Goal: Transaction & Acquisition: Purchase product/service

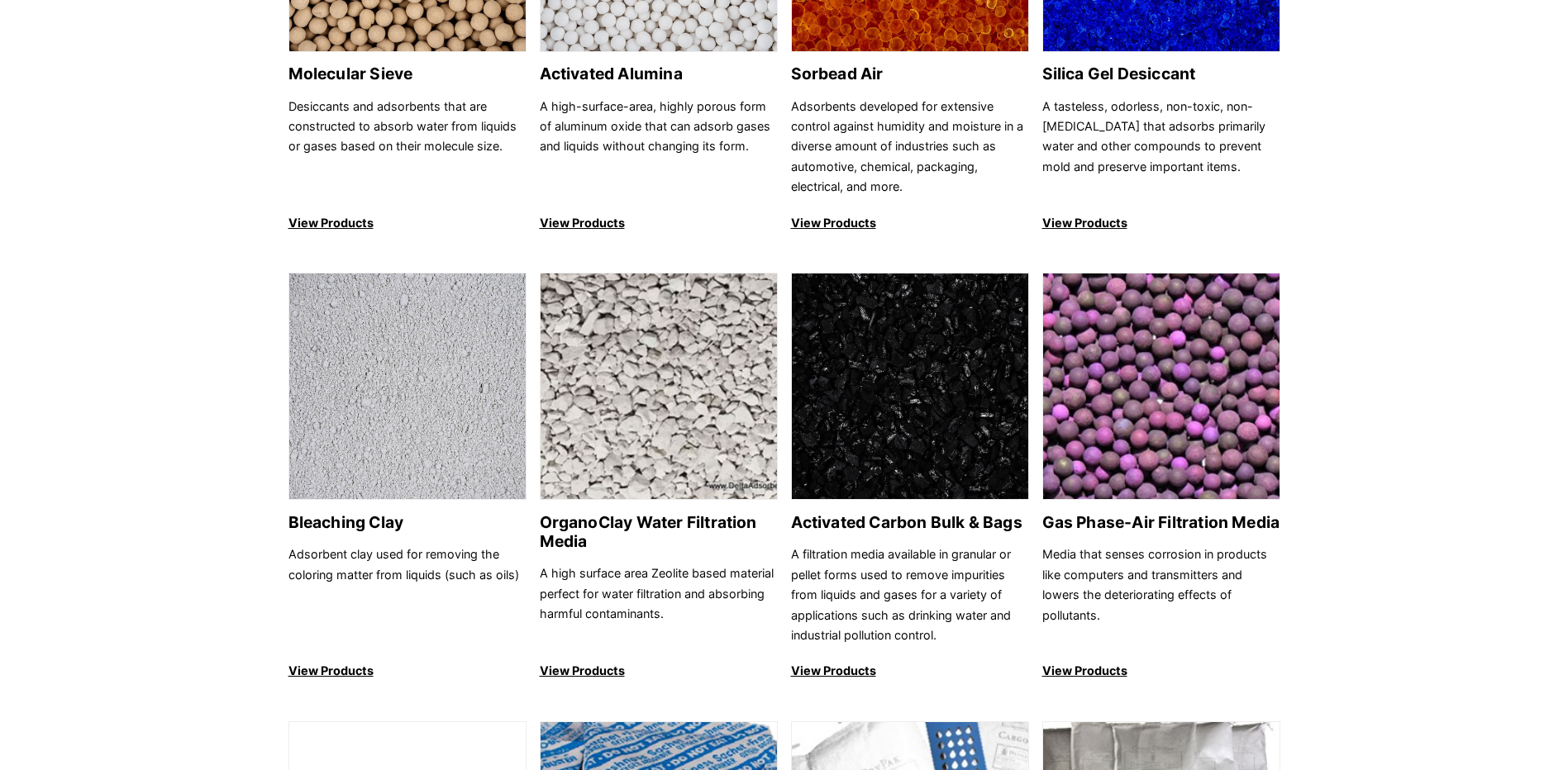
scroll to position [413, 0]
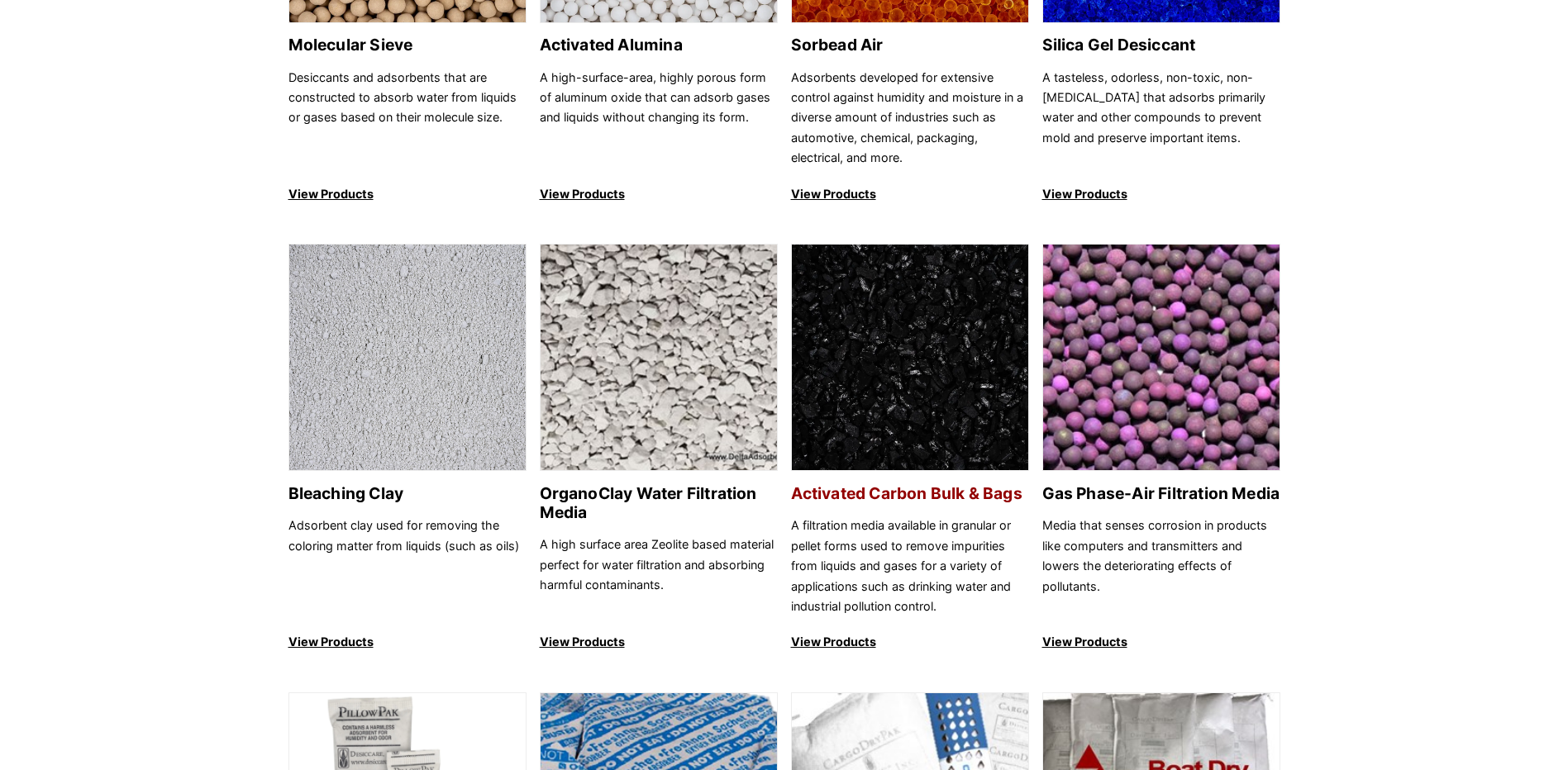
click at [947, 488] on h2 "Activated Carbon Bulk & Bags" at bounding box center [910, 494] width 238 height 19
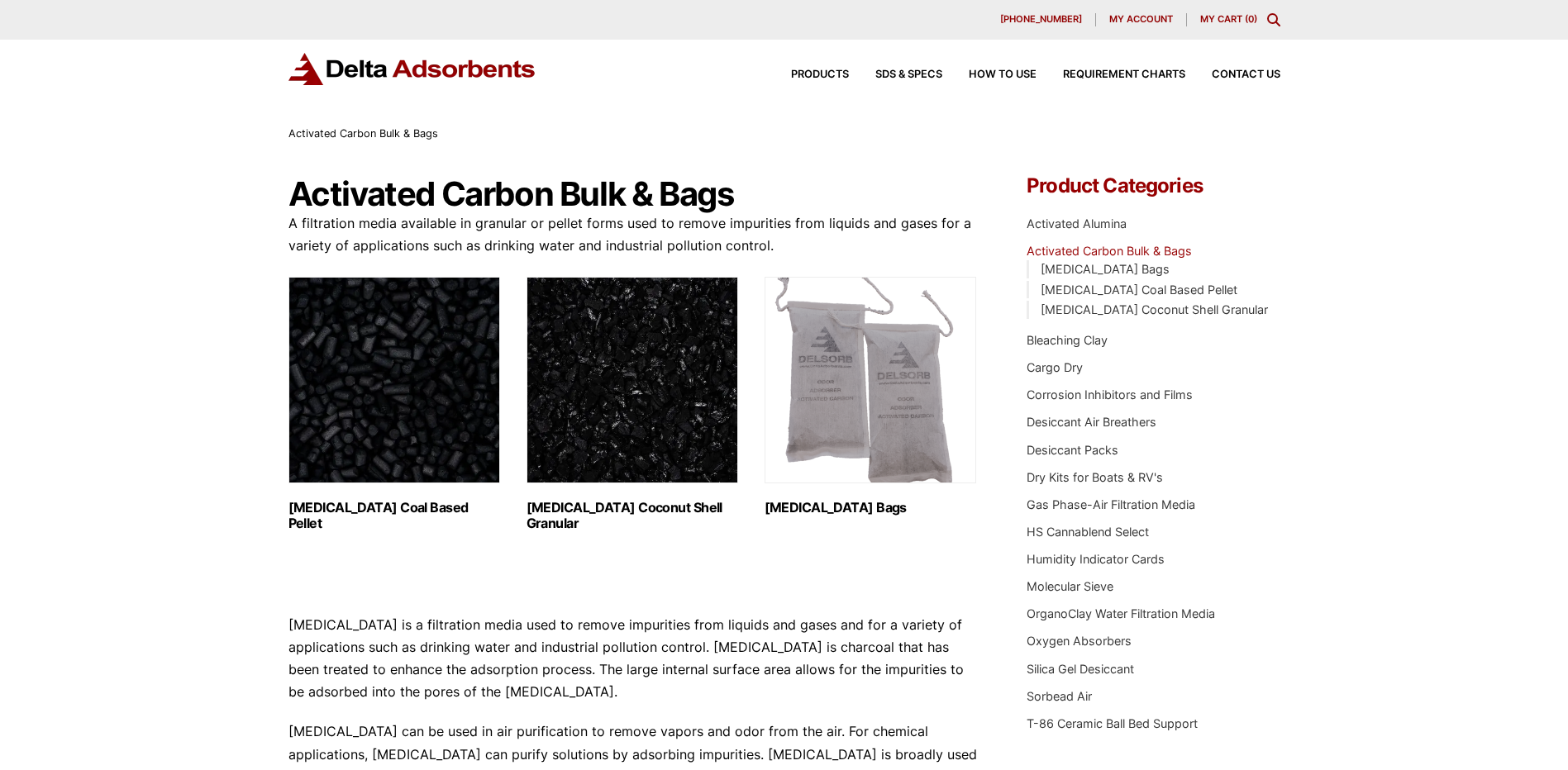
click at [442, 452] on img "Visit product category Activated Carbon Coal Based Pellet" at bounding box center [394, 379] width 211 height 206
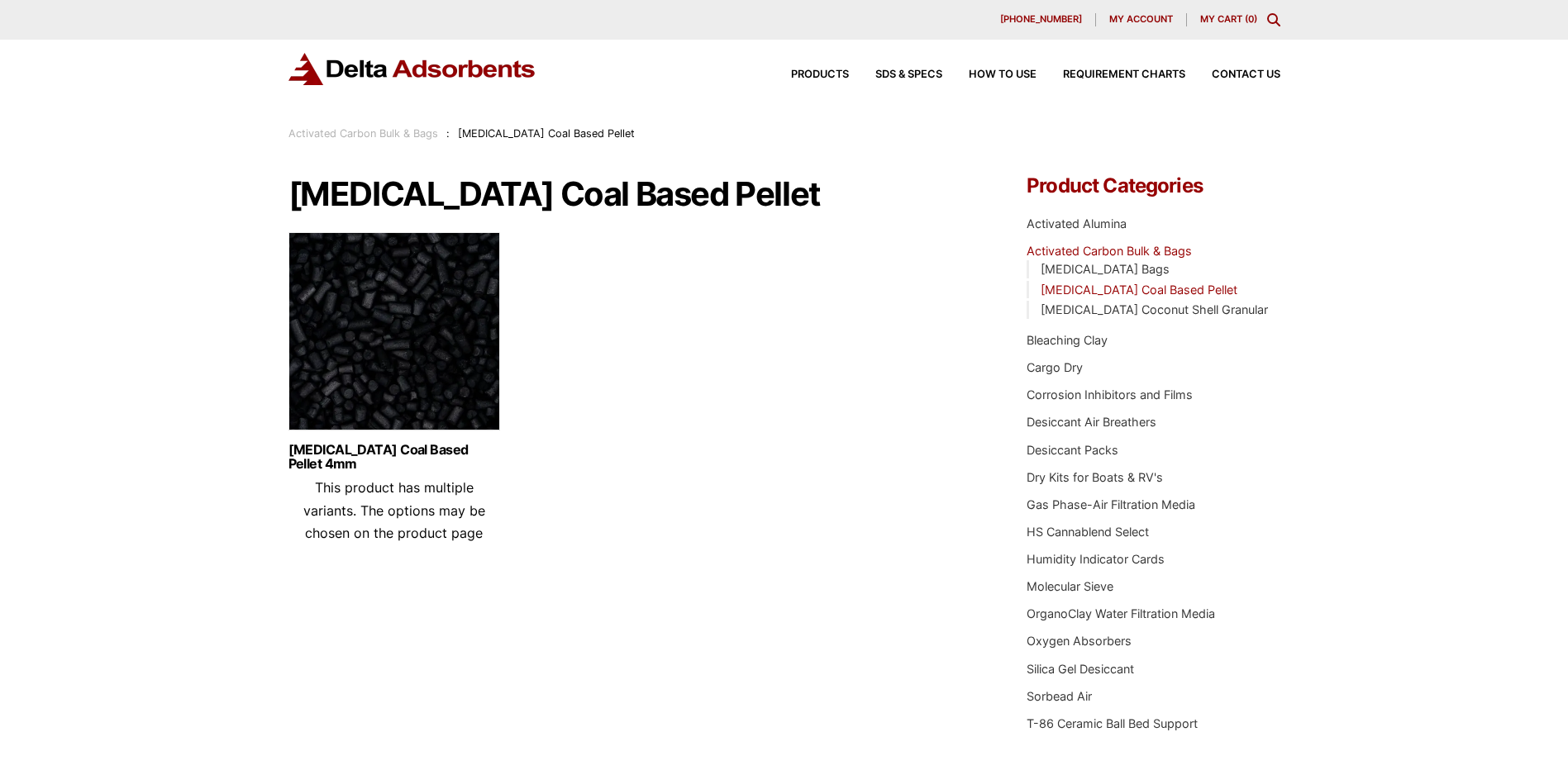
click at [453, 401] on img at bounding box center [394, 335] width 211 height 206
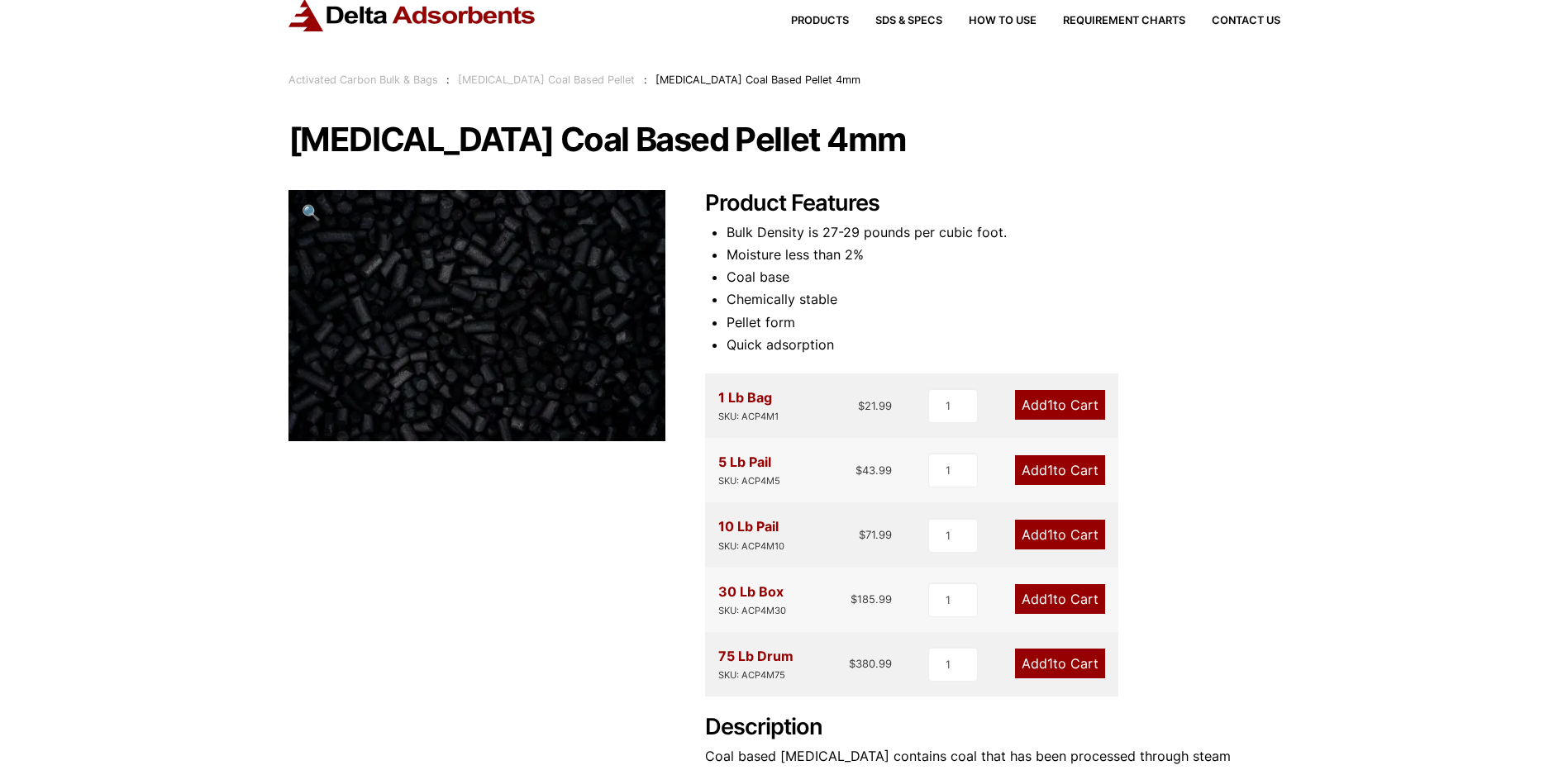
scroll to position [82, 0]
